Goal: Information Seeking & Learning: Learn about a topic

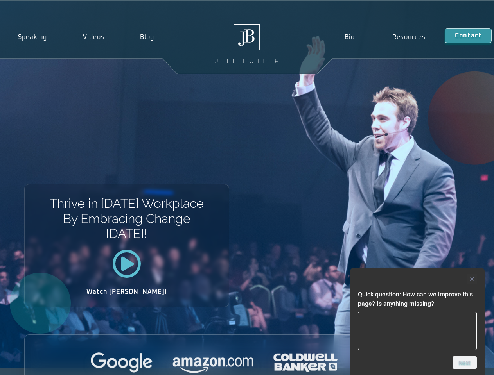
click at [247, 188] on div "Thrive in [DATE] Workplace By Embracing Change [DATE]! Watch [PERSON_NAME]!" at bounding box center [247, 185] width 494 height 368
click at [417, 279] on div at bounding box center [417, 279] width 119 height 9
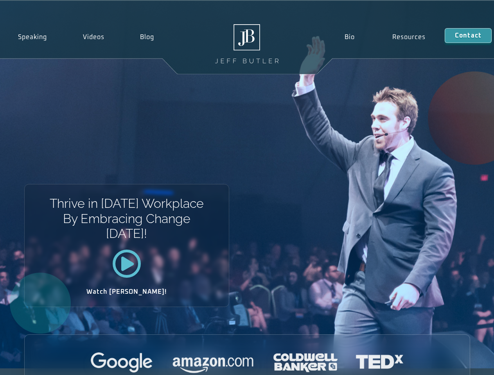
click at [465, 363] on div at bounding box center [247, 364] width 445 height 22
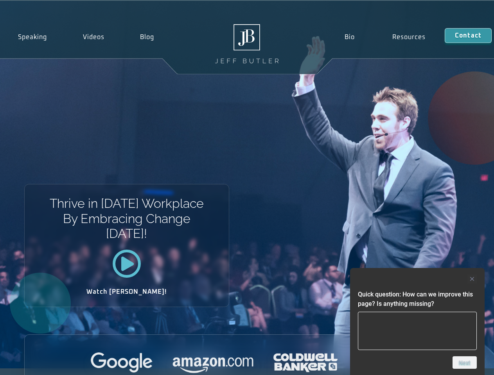
click at [247, 188] on div "Thrive in Tomorrow’s Workplace By Embracing Change Today! Watch Jeff!" at bounding box center [247, 185] width 494 height 368
click at [417, 279] on div at bounding box center [417, 279] width 119 height 9
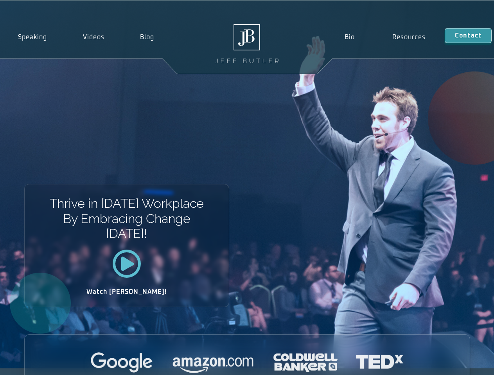
click at [465, 363] on div at bounding box center [247, 364] width 445 height 22
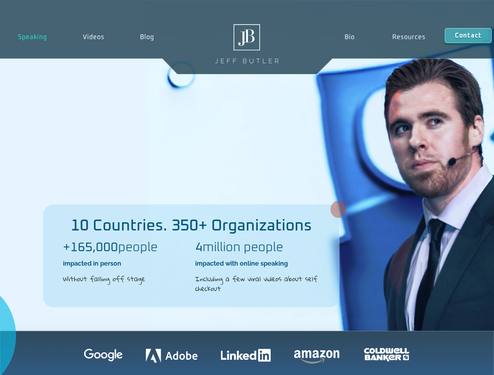
click at [247, 188] on div "10 Countries. 350+ Organizations +165,000 people impacted in person Without fal…" at bounding box center [247, 166] width 494 height 331
